Goal: Task Accomplishment & Management: Complete application form

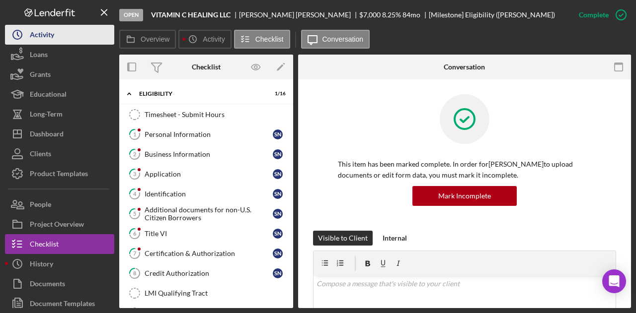
click at [40, 30] on div "Activity" at bounding box center [42, 36] width 24 height 22
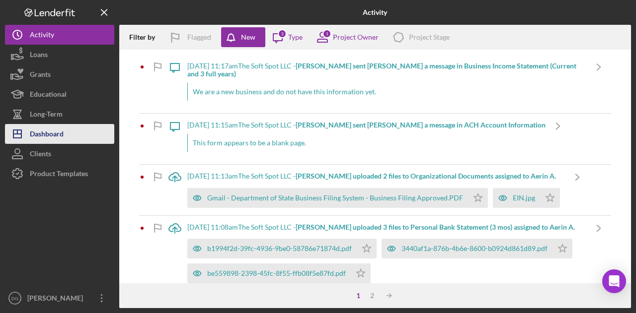
click at [54, 131] on div "Dashboard" at bounding box center [47, 135] width 34 height 22
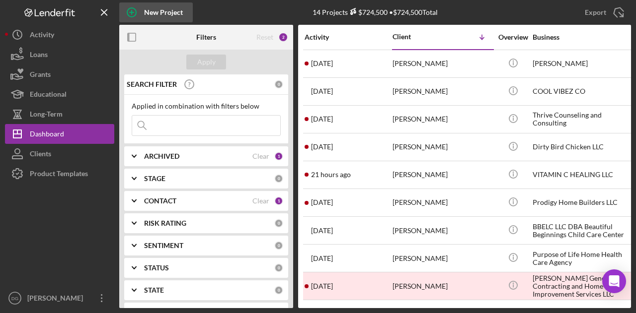
click at [146, 15] on div "New Project" at bounding box center [163, 12] width 39 height 20
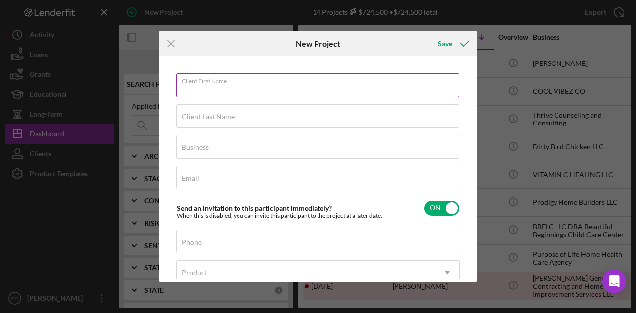
click at [268, 80] on div "Client First Name Required" at bounding box center [317, 86] width 283 height 25
type input "[PERSON_NAME]"
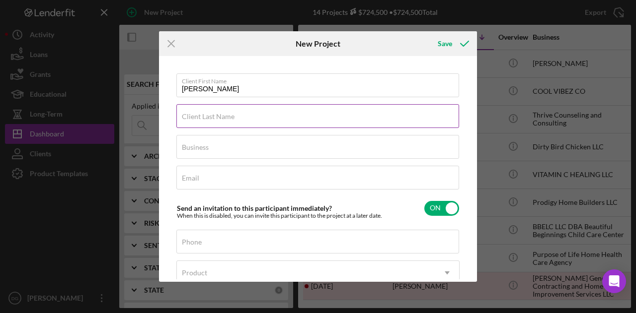
click at [218, 119] on label "Client Last Name" at bounding box center [208, 117] width 53 height 8
click at [218, 119] on input "Client Last Name" at bounding box center [317, 116] width 283 height 24
type input "c"
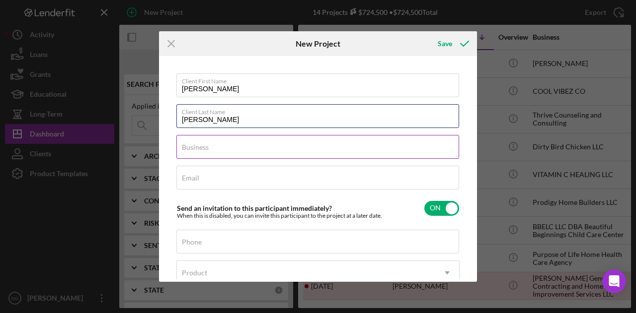
type input "[PERSON_NAME]"
click at [216, 144] on div "Business Required" at bounding box center [317, 147] width 283 height 25
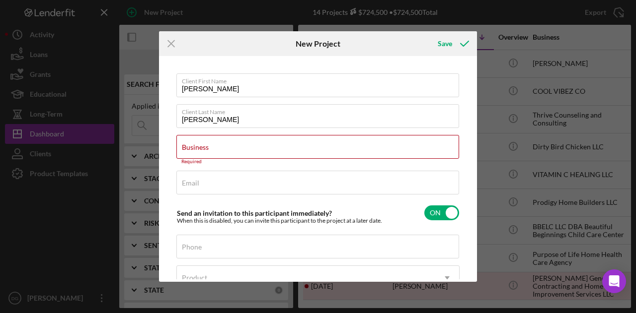
click at [497, 10] on div "Icon/Menu Close New Project Save Client First Name [PERSON_NAME] Client Last Na…" at bounding box center [318, 156] width 636 height 313
click at [217, 149] on input "Business" at bounding box center [317, 147] width 283 height 24
paste input "Precious Pee Wees Daycare"
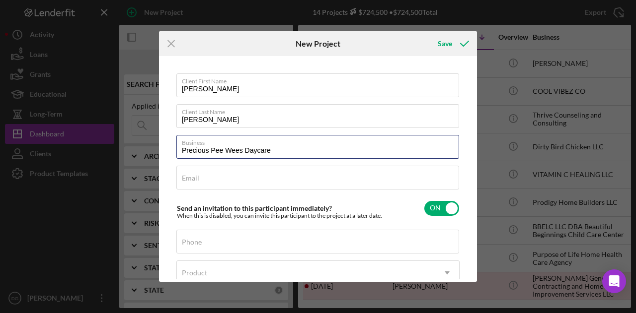
type input "Precious Pee Wees Daycare"
click at [283, 296] on div "Icon/Menu Close New Project Save Client First Name [PERSON_NAME] Client Last Na…" at bounding box center [318, 156] width 636 height 313
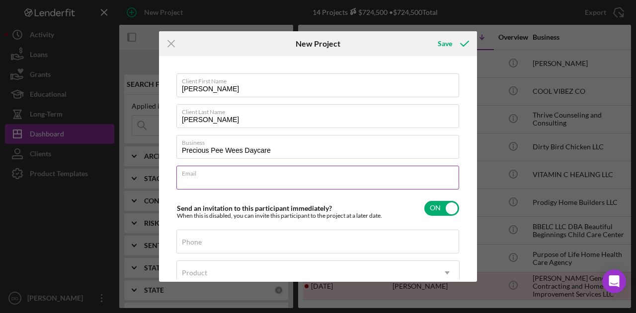
click at [211, 180] on input "Email" at bounding box center [317, 178] width 283 height 24
paste input "[EMAIL_ADDRESS][DOMAIN_NAME]"
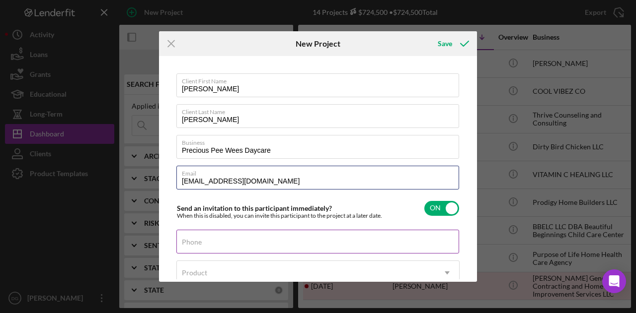
type input "[EMAIL_ADDRESS][DOMAIN_NAME]"
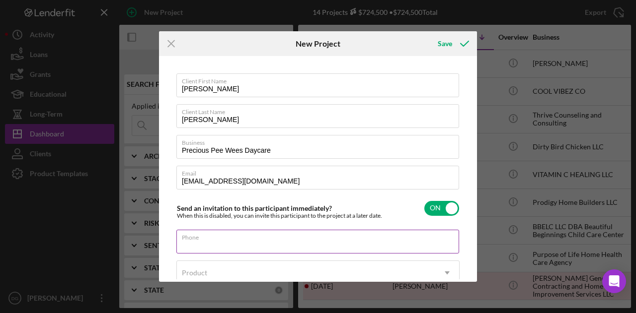
click at [190, 246] on input "Phone" at bounding box center [317, 242] width 283 height 24
type input "[PHONE_NUMBER]"
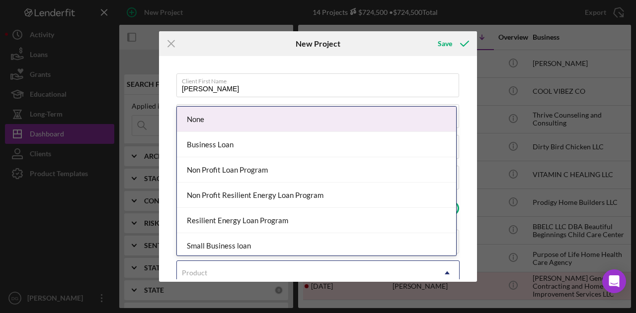
click at [229, 262] on div "Product" at bounding box center [306, 273] width 258 height 23
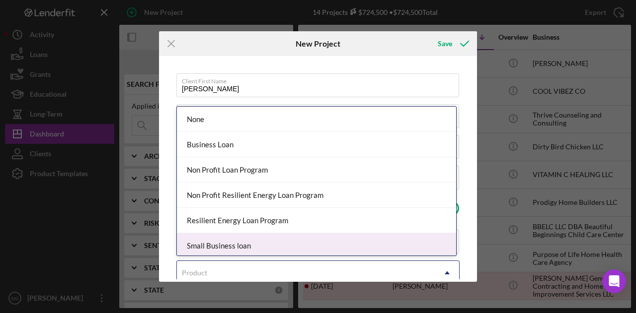
click at [224, 243] on div "Small Business loan" at bounding box center [316, 245] width 279 height 25
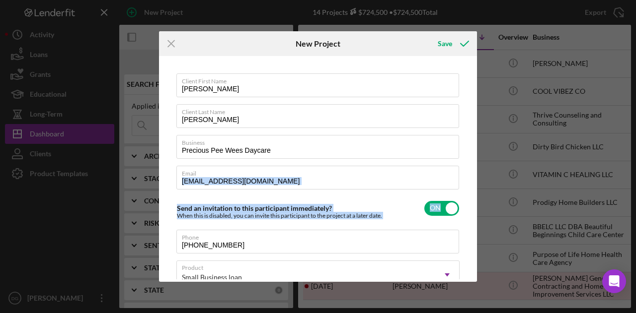
drag, startPoint x: 475, startPoint y: 171, endPoint x: 476, endPoint y: 209, distance: 37.7
click at [476, 209] on div "Client First Name [PERSON_NAME] Client Last Name [PERSON_NAME] Business Preciou…" at bounding box center [318, 169] width 318 height 226
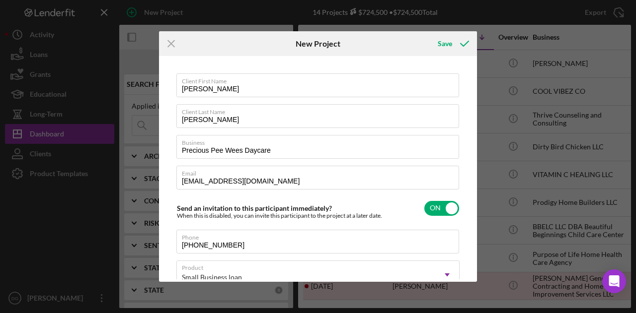
click at [468, 227] on div "Client First Name [PERSON_NAME] Client Last Name [PERSON_NAME] Business Preciou…" at bounding box center [317, 169] width 313 height 221
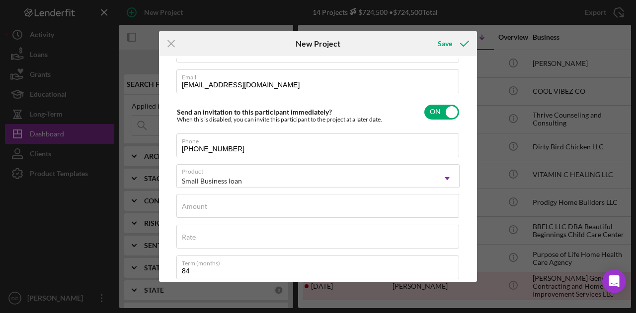
scroll to position [118, 0]
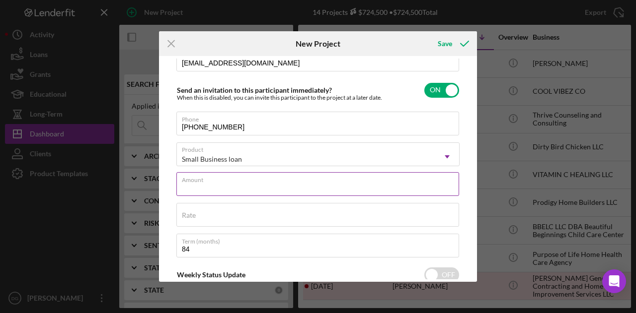
click at [340, 190] on input "Amount" at bounding box center [317, 184] width 283 height 24
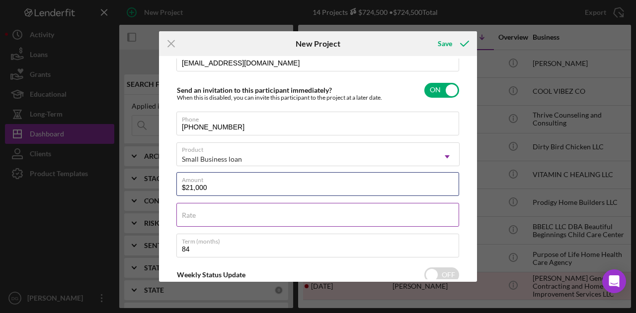
type input "$21,000"
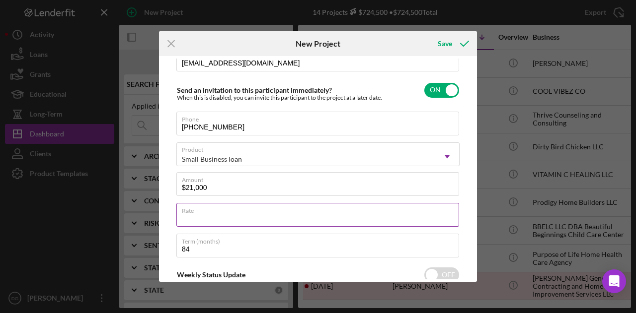
click at [307, 218] on input "Rate" at bounding box center [317, 215] width 283 height 24
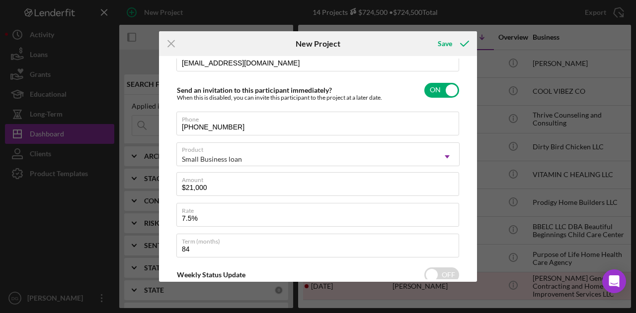
type input "7.500%"
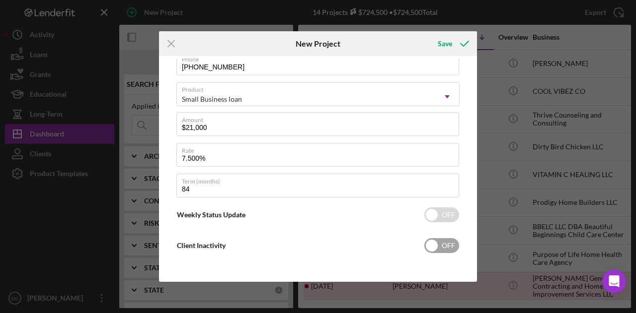
click at [446, 244] on input "checkbox" at bounding box center [441, 245] width 35 height 15
checkbox input "true"
click at [440, 210] on input "checkbox" at bounding box center [441, 215] width 35 height 15
checkbox input "true"
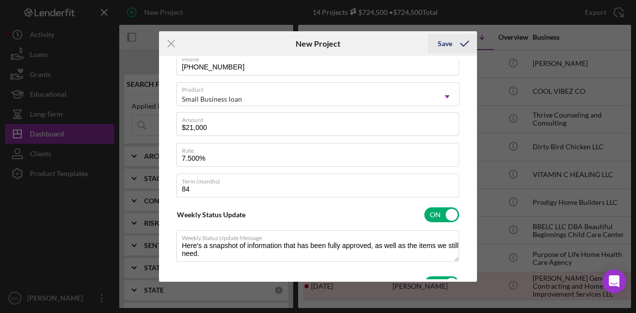
click at [451, 41] on button "Save" at bounding box center [452, 44] width 49 height 20
type textarea "Here's a snapshot of information that has been fully approved, as well as the i…"
checkbox input "false"
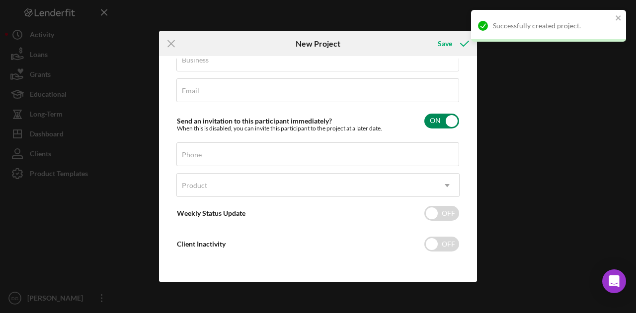
scroll to position [86, 0]
